Goal: Task Accomplishment & Management: Manage account settings

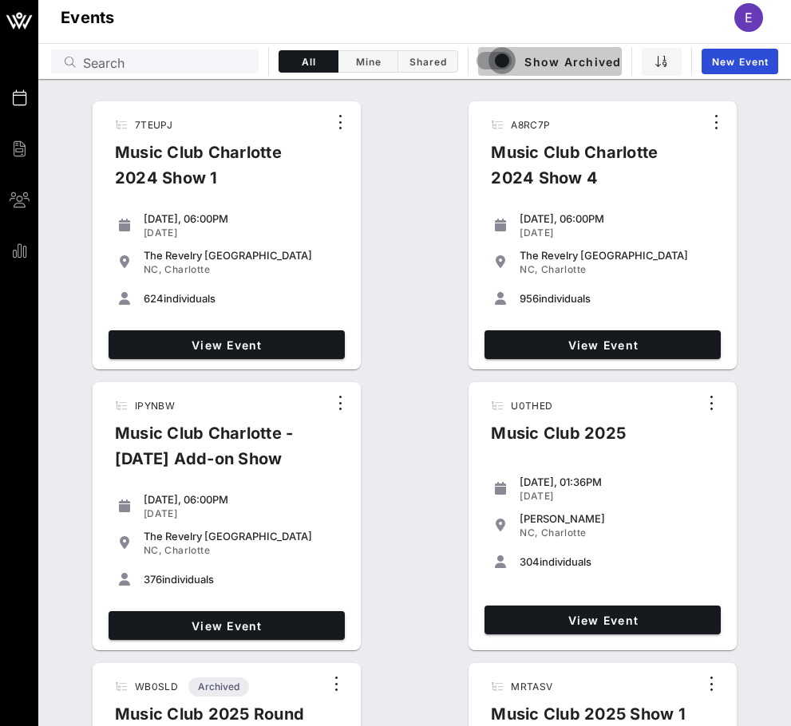
click at [500, 53] on div "button" at bounding box center [502, 60] width 22 height 22
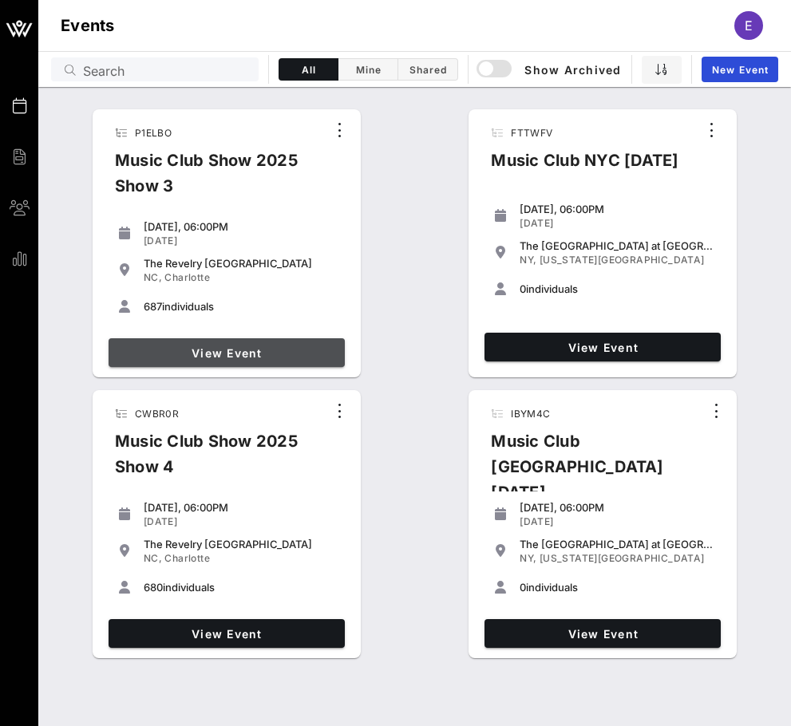
click at [259, 348] on span "View Event" at bounding box center [226, 353] width 223 height 14
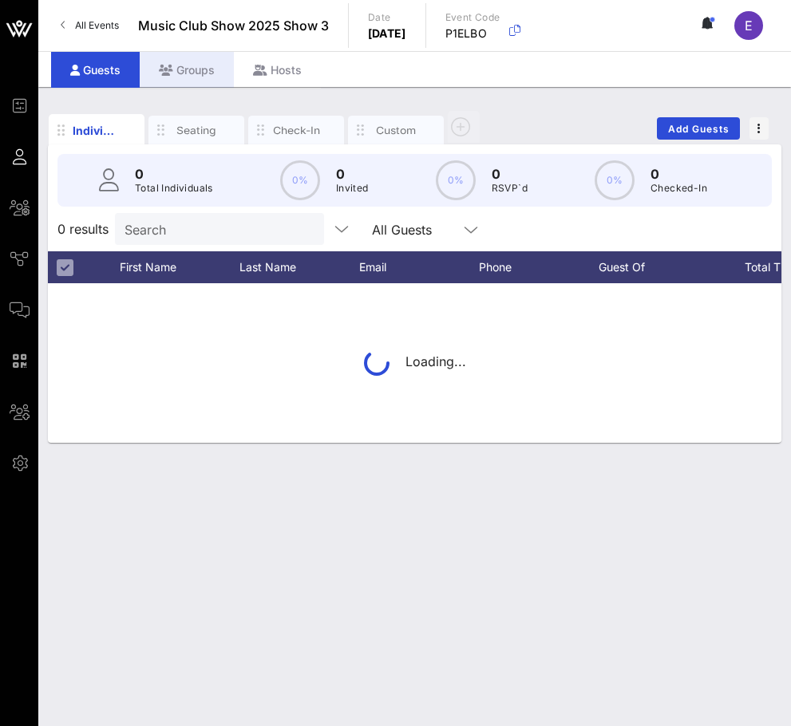
click at [203, 72] on div "Groups" at bounding box center [187, 70] width 94 height 36
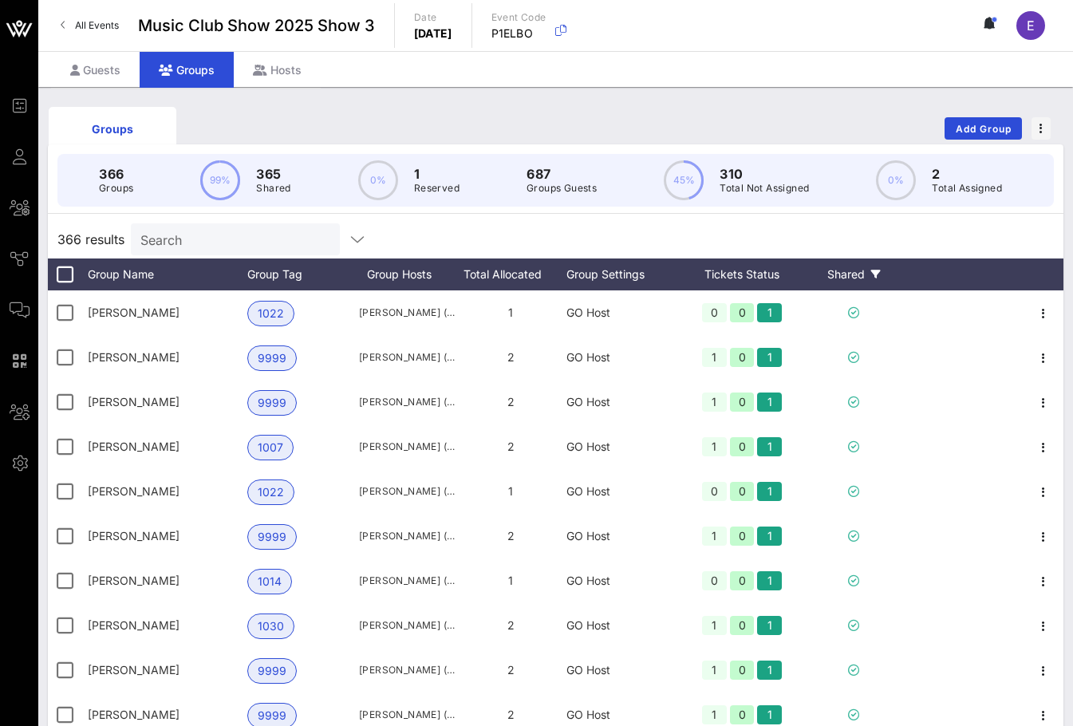
click at [790, 276] on div "Shared" at bounding box center [854, 275] width 96 height 32
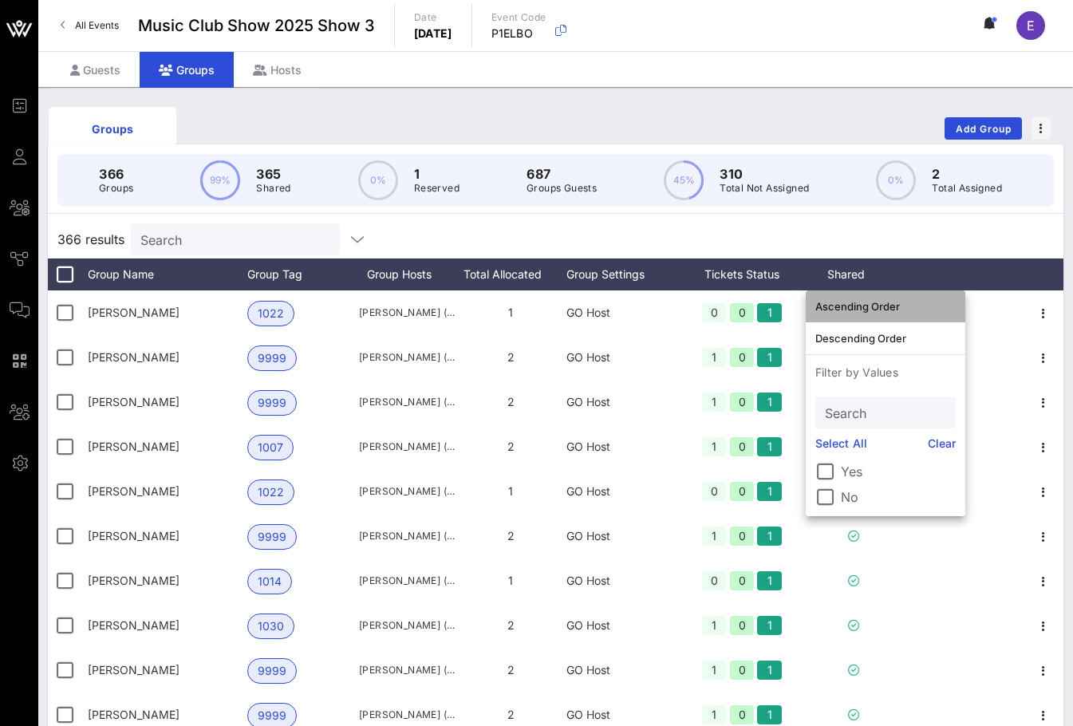
click at [790, 301] on div "Ascending Order" at bounding box center [886, 306] width 140 height 13
click at [790, 219] on div "366 Groups 99% 365 Shared 0% 1 Reserved 687 Groups Guests 45% 310 Total Not Ass…" at bounding box center [556, 456] width 1016 height 625
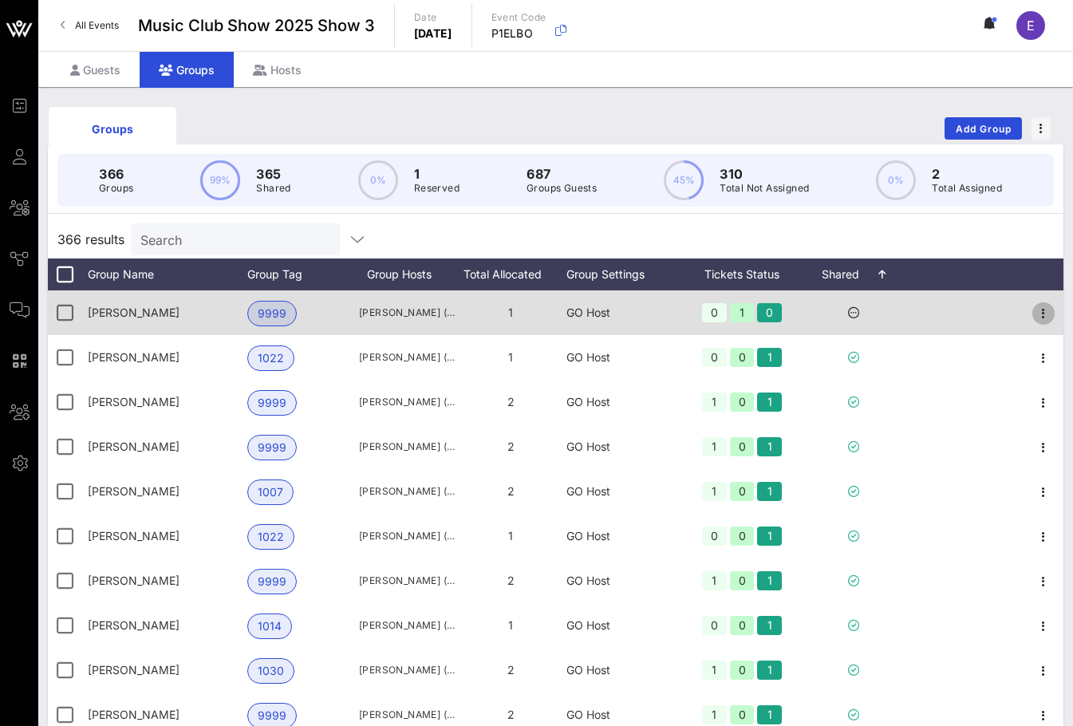
click at [790, 311] on icon "button" at bounding box center [1043, 313] width 19 height 19
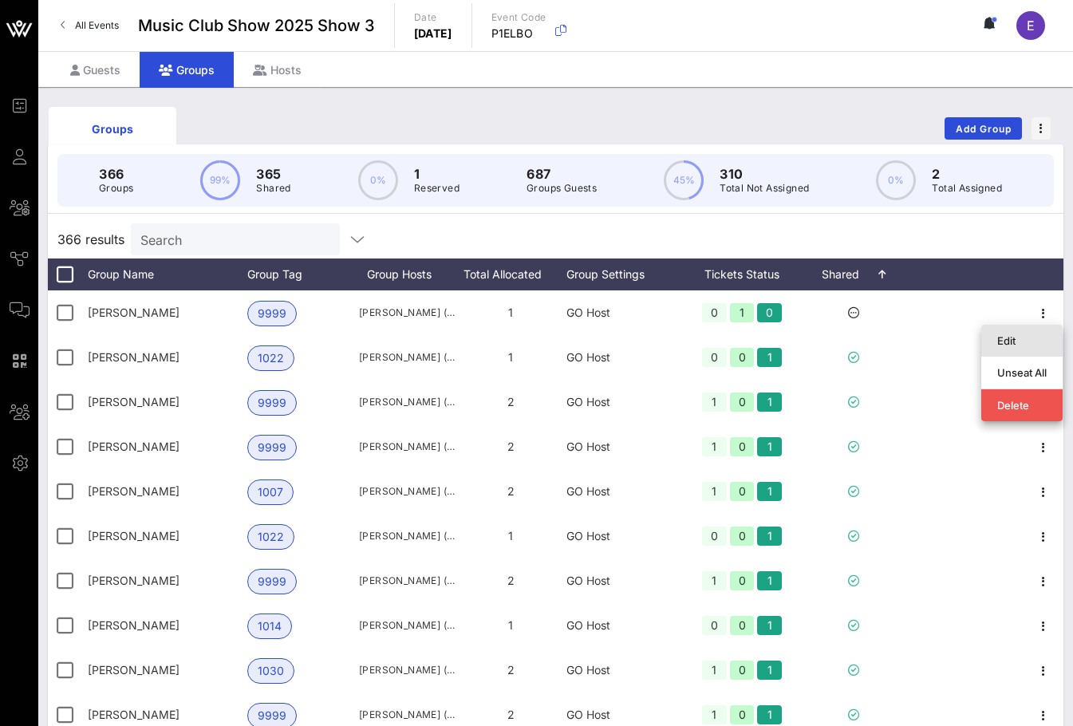
click at [790, 338] on div "Edit" at bounding box center [1021, 340] width 49 height 13
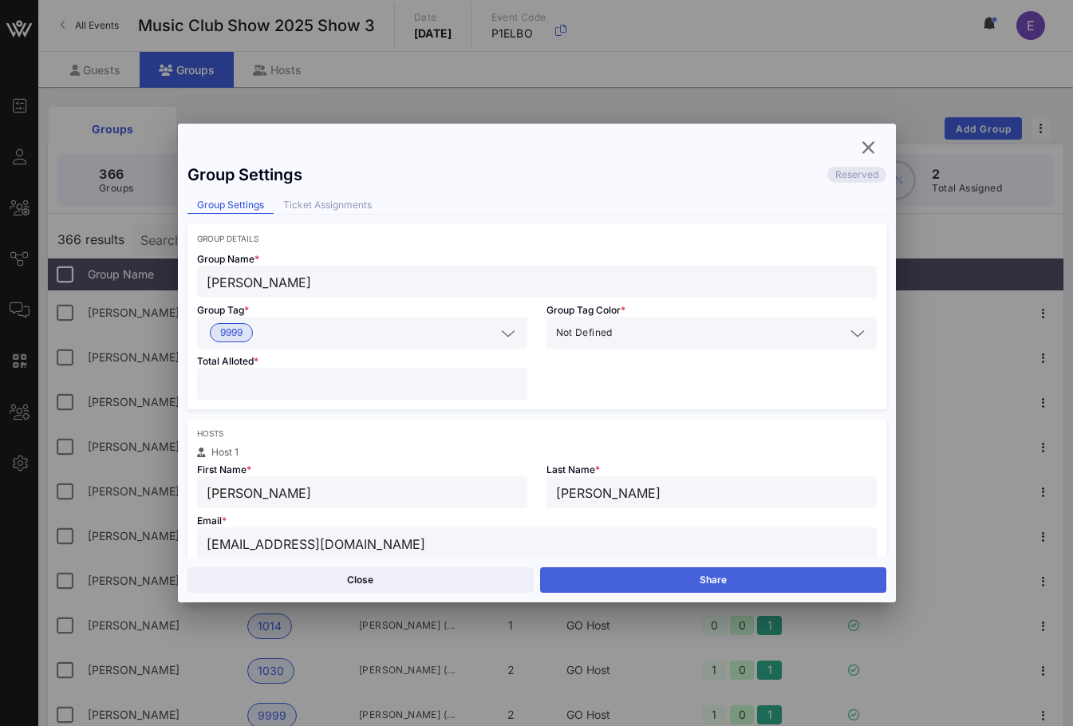
click at [662, 579] on button "Share" at bounding box center [713, 580] width 346 height 26
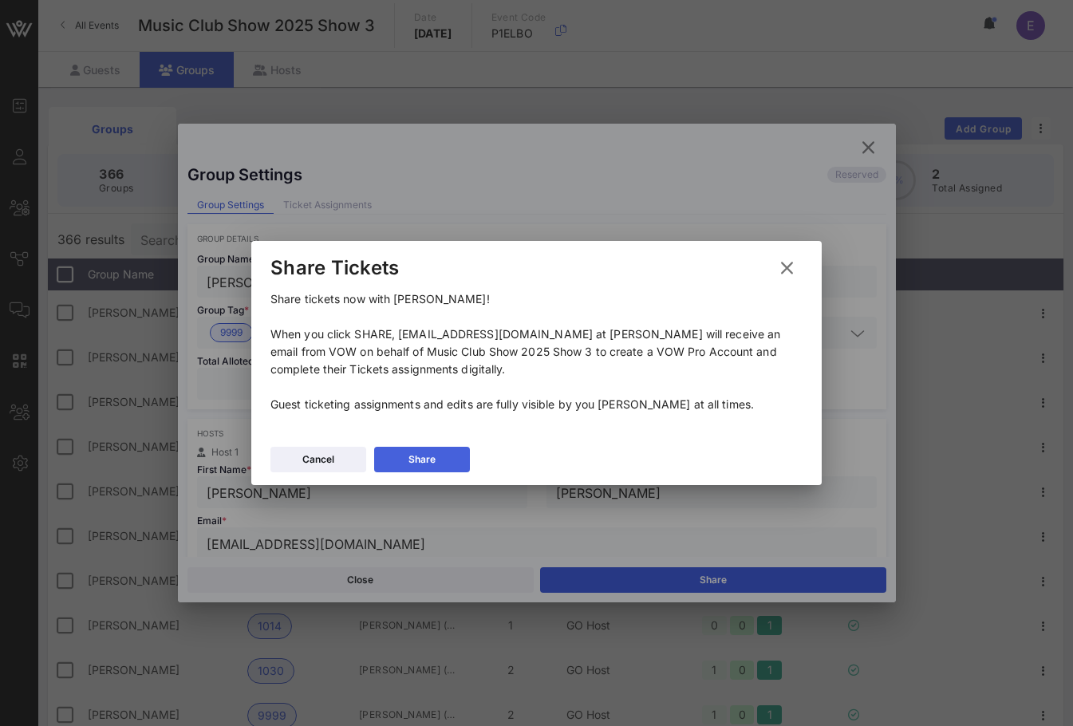
click at [438, 449] on button "Share" at bounding box center [422, 460] width 96 height 26
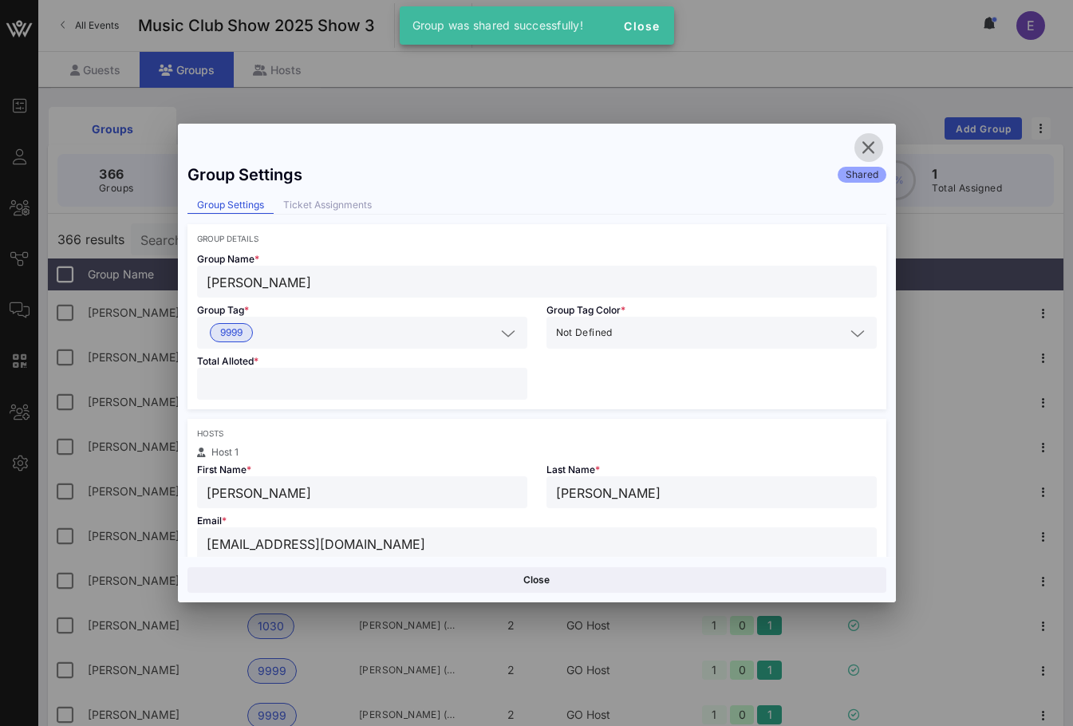
click at [790, 138] on span "button" at bounding box center [869, 147] width 29 height 19
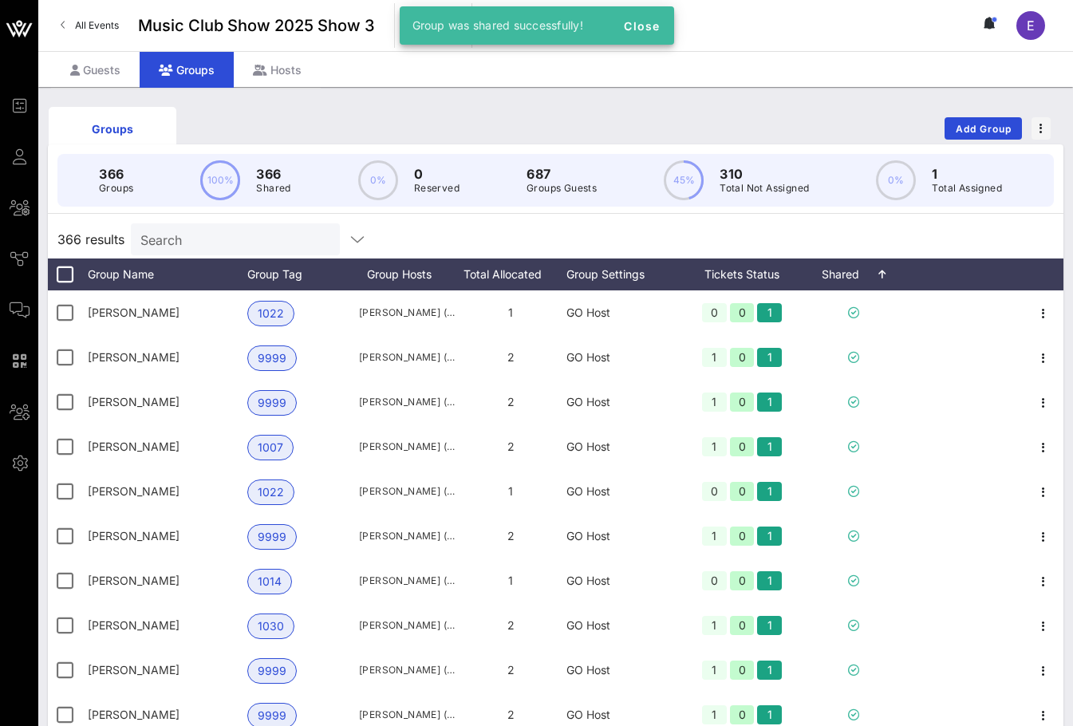
click at [77, 17] on link "All Events" at bounding box center [89, 26] width 77 height 26
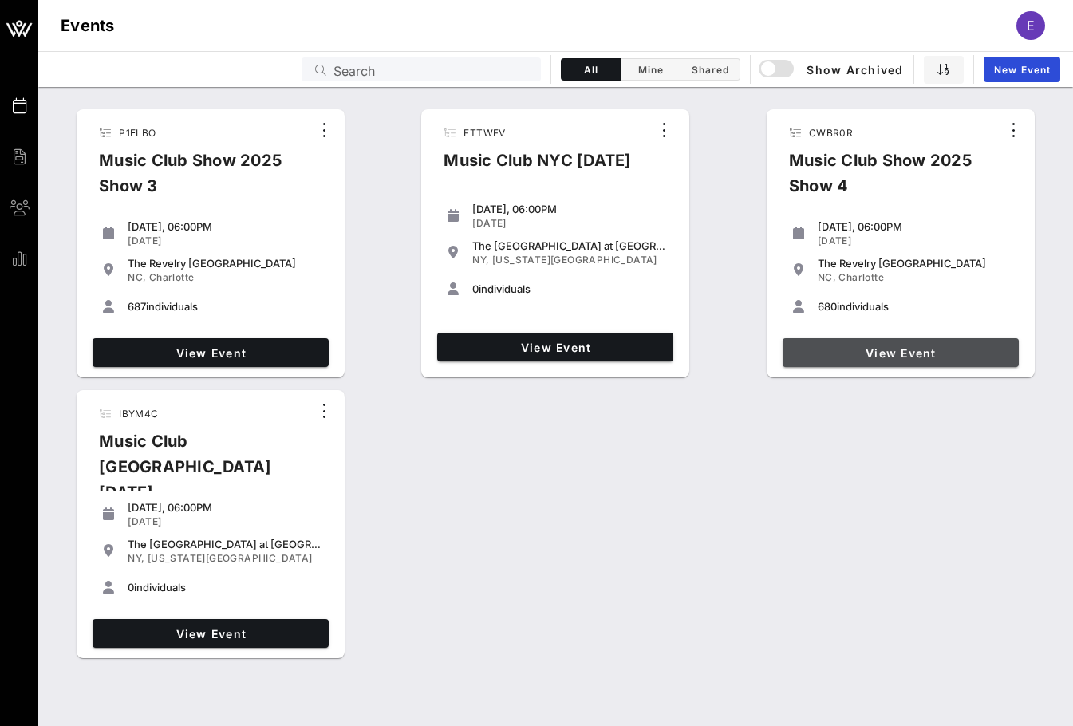
click at [790, 350] on span "View Event" at bounding box center [900, 353] width 223 height 14
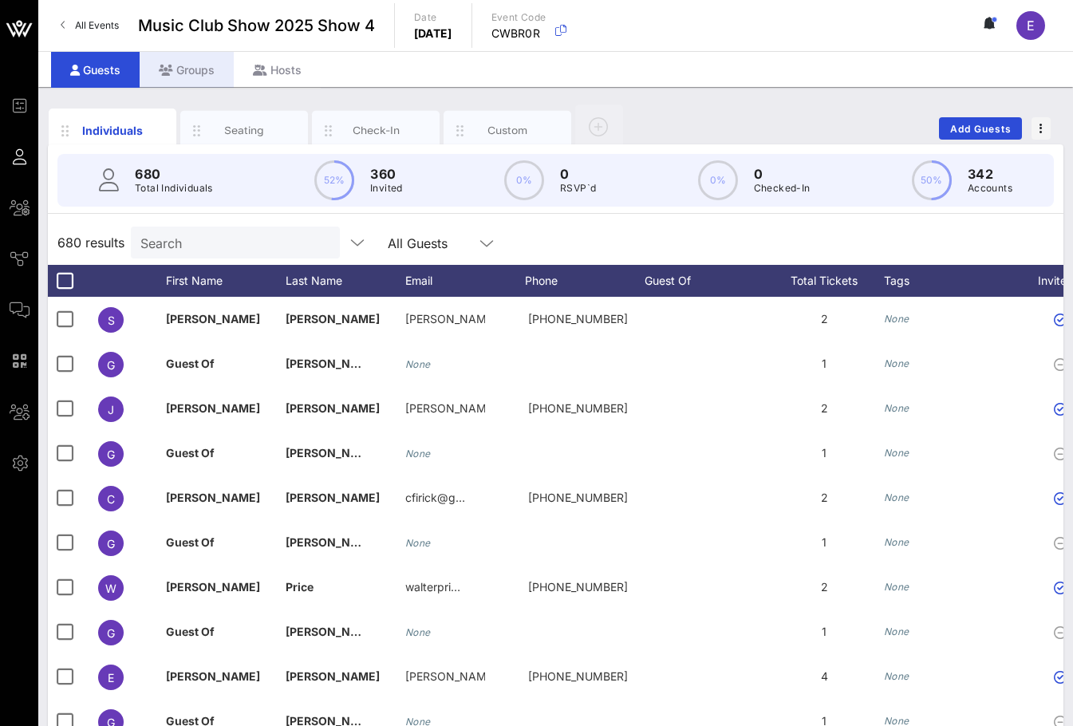
click at [207, 71] on div "Groups" at bounding box center [187, 70] width 94 height 36
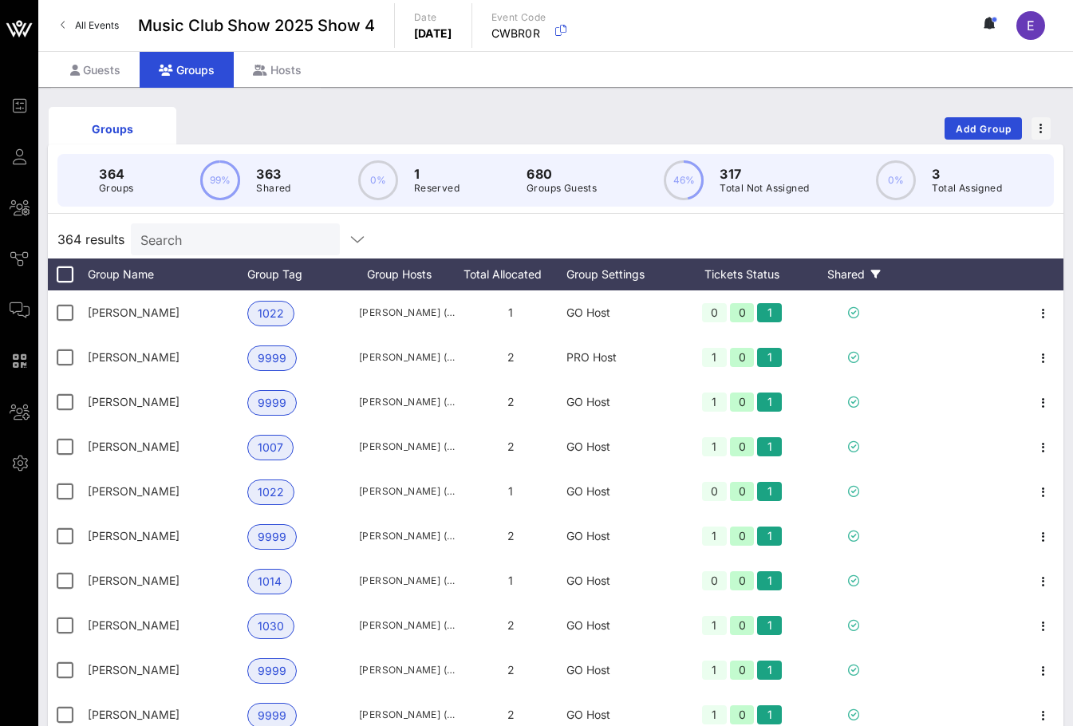
click at [790, 263] on div "Shared" at bounding box center [854, 275] width 96 height 32
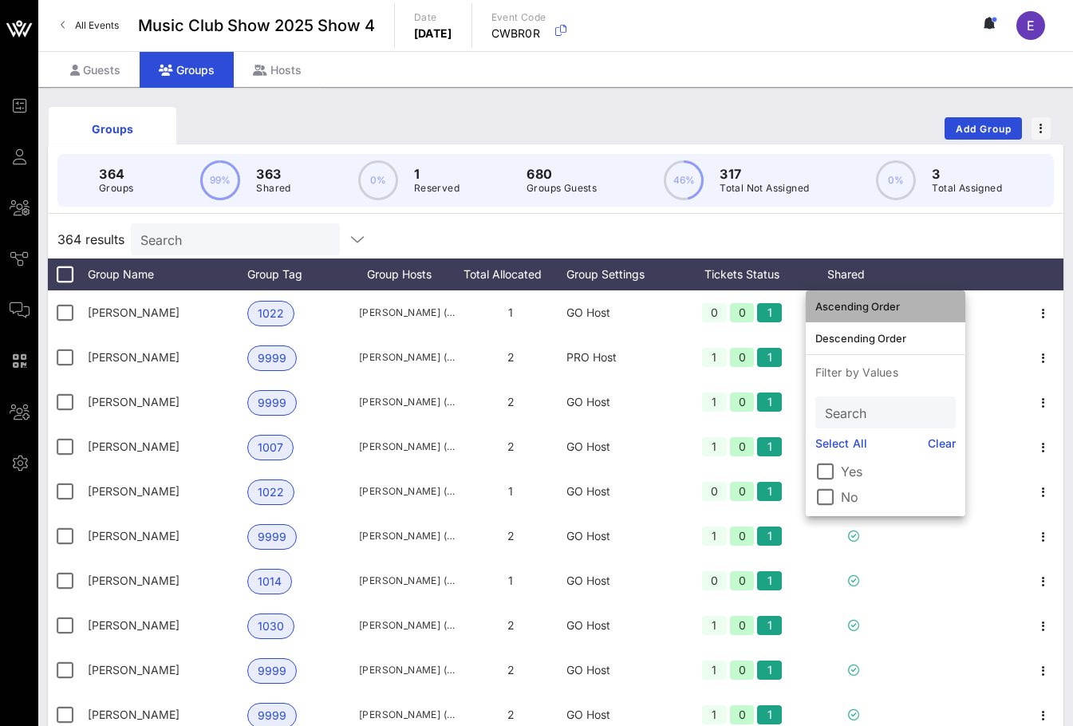
click at [790, 305] on div "Ascending Order" at bounding box center [886, 306] width 140 height 13
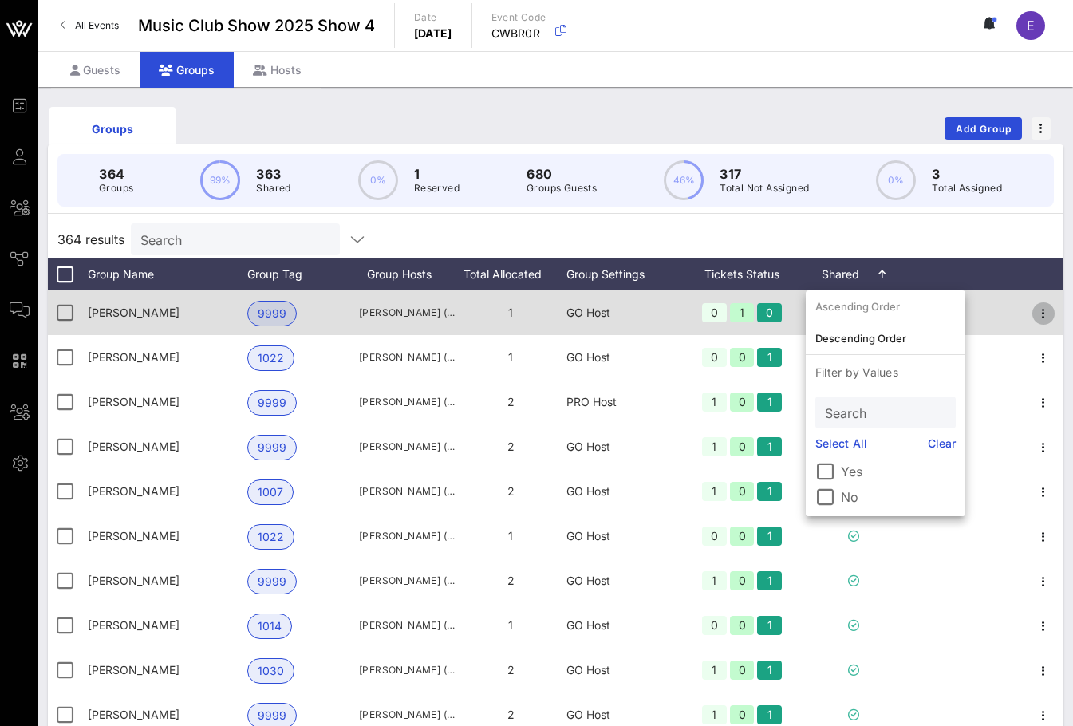
click at [790, 314] on icon "button" at bounding box center [1043, 313] width 19 height 19
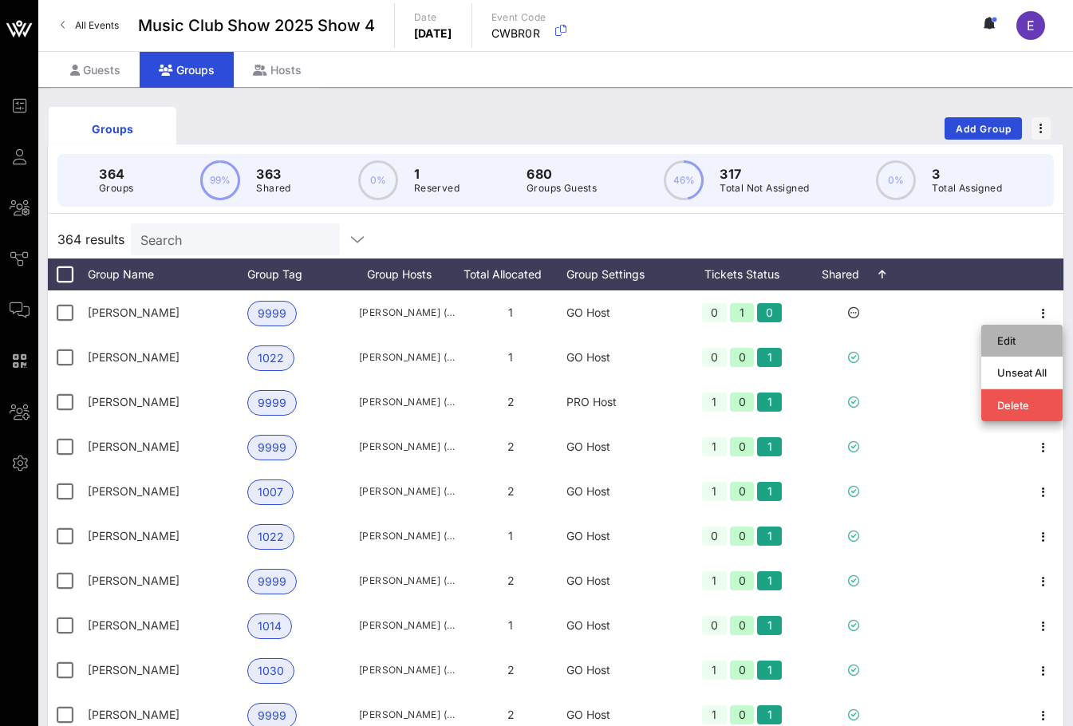
click at [790, 337] on div "Edit" at bounding box center [1021, 340] width 49 height 13
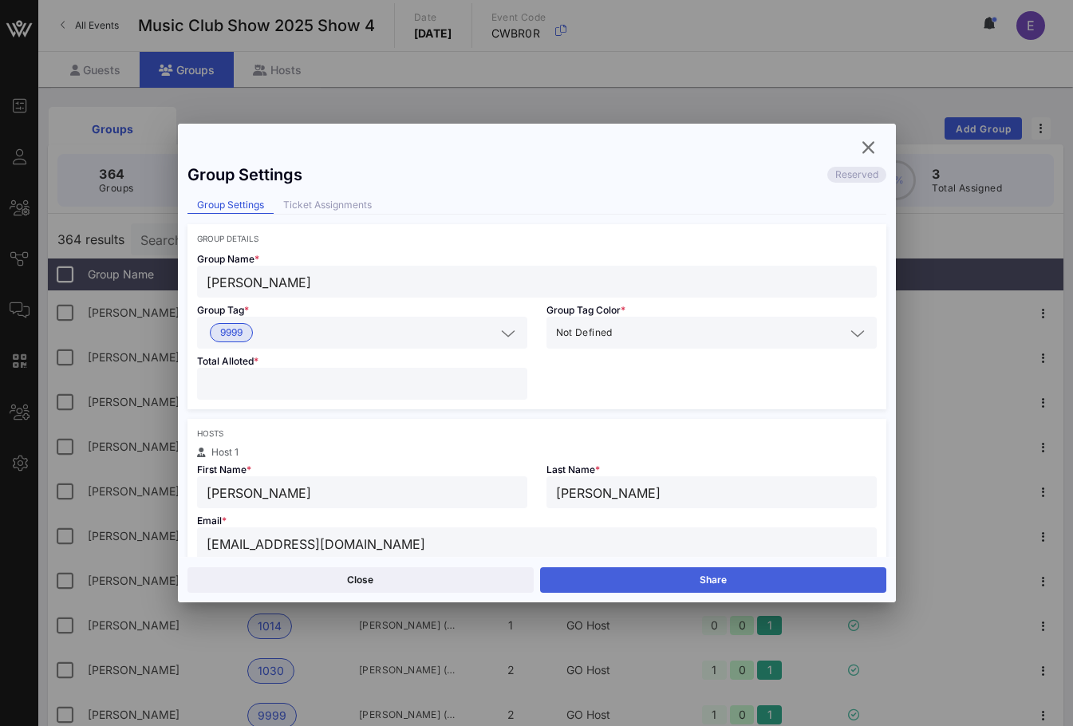
click at [677, 573] on button "Share" at bounding box center [713, 580] width 346 height 26
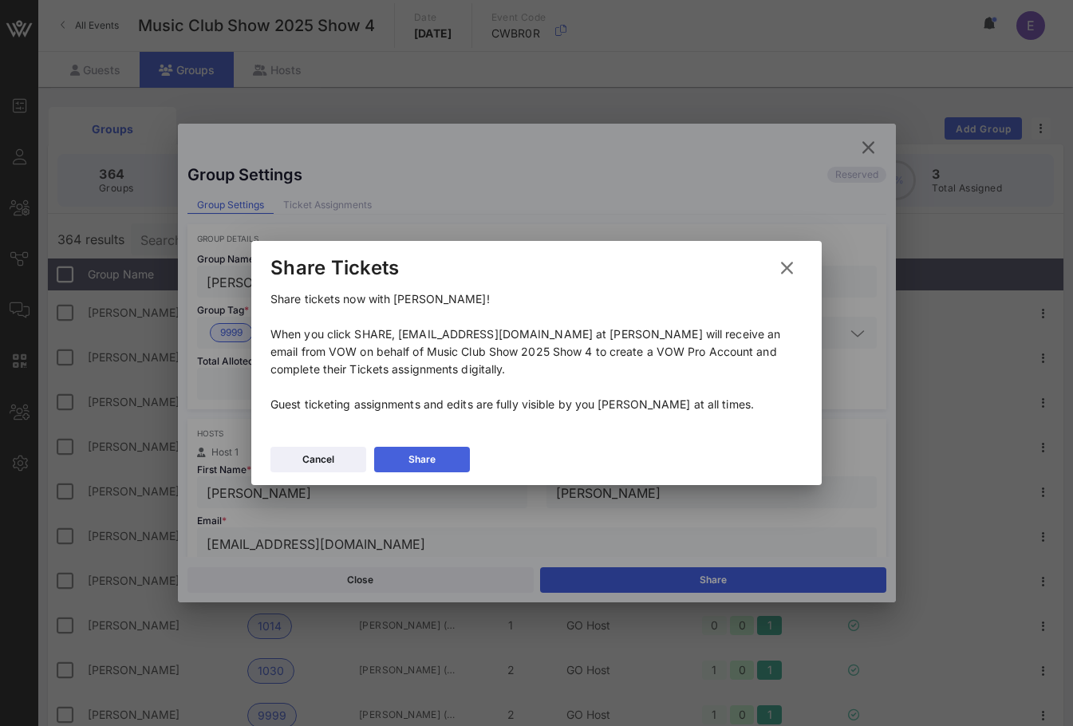
click at [459, 466] on button "Share" at bounding box center [422, 460] width 96 height 26
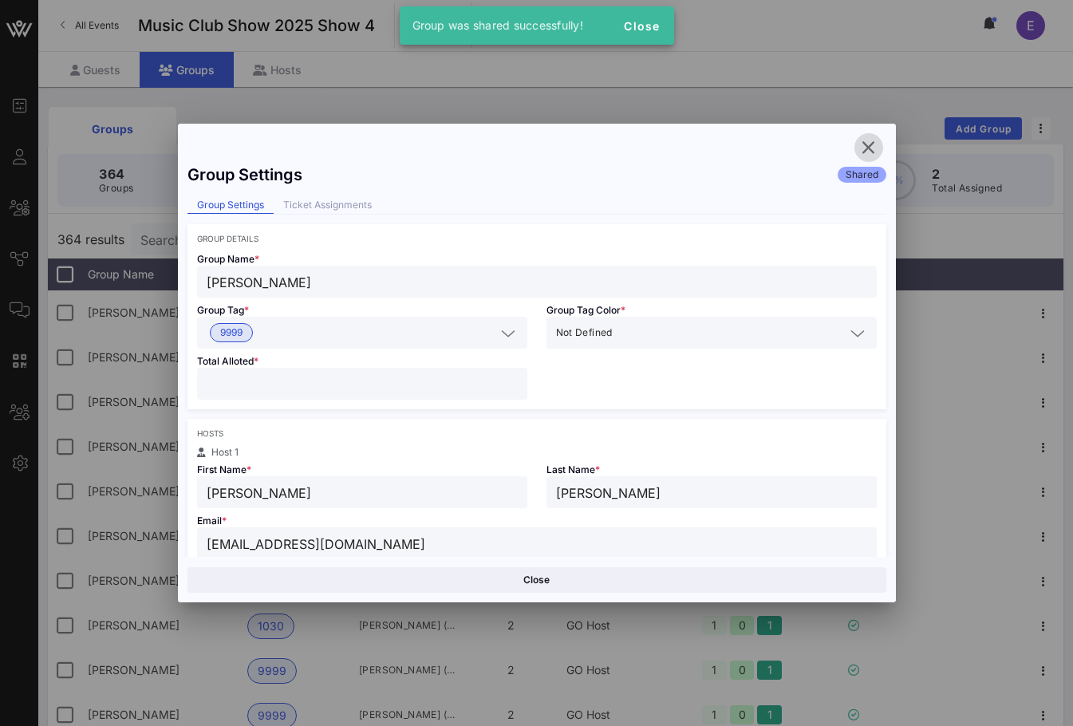
click at [790, 148] on icon "button" at bounding box center [868, 147] width 19 height 19
